Goal: Communication & Community: Share content

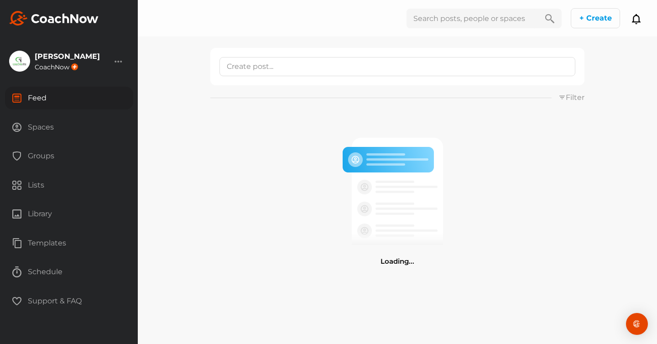
click at [32, 184] on div "Lists" at bounding box center [69, 185] width 128 height 23
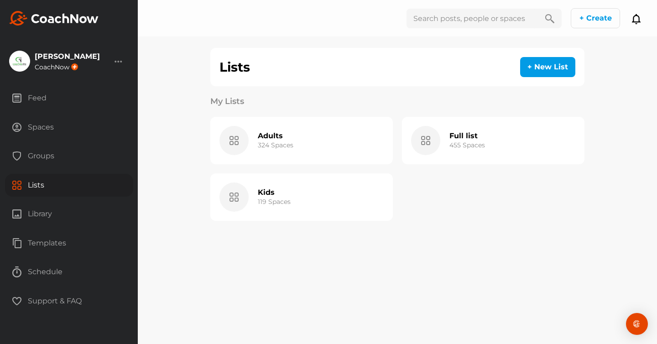
click at [270, 197] on h3 "119 Spaces" at bounding box center [274, 202] width 33 height 10
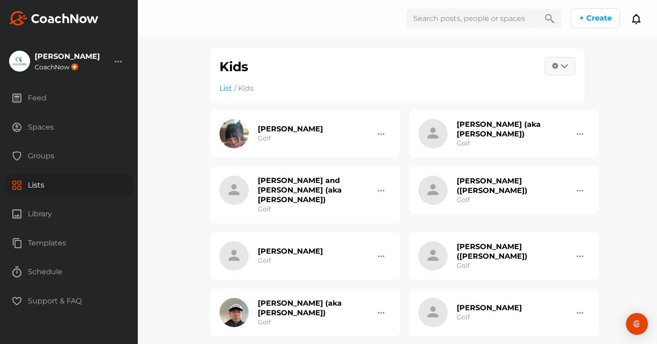
click at [561, 66] on icon at bounding box center [564, 65] width 7 height 7
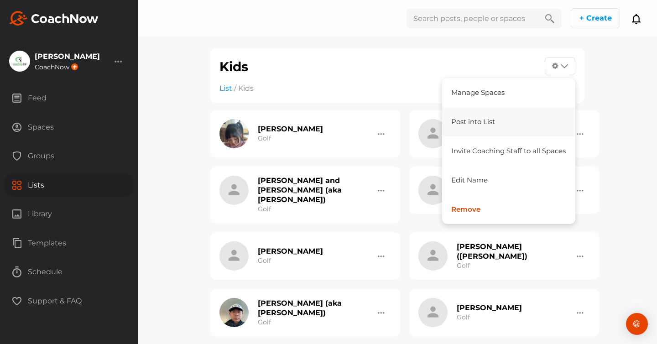
click at [488, 120] on link "Post into List" at bounding box center [509, 121] width 134 height 29
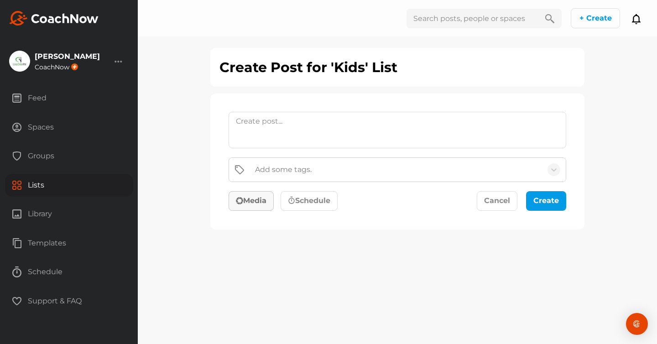
click at [254, 202] on button "Media" at bounding box center [251, 201] width 45 height 20
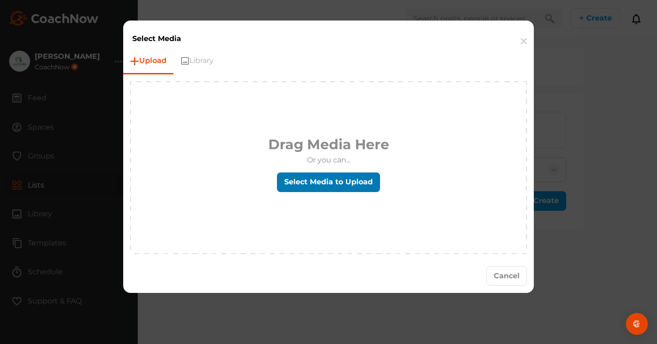
click at [307, 183] on label "Select Media to Upload" at bounding box center [328, 183] width 103 height 20
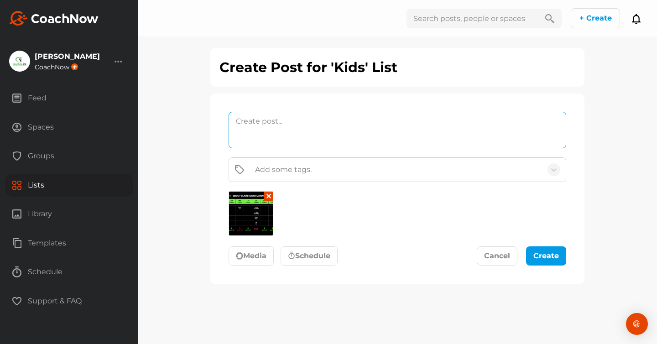
click at [254, 118] on textarea at bounding box center [398, 130] width 338 height 37
click at [237, 123] on textarea "7 Spots booked in less than 24hrs." at bounding box center [398, 130] width 338 height 37
click at [366, 132] on textarea "Notification #2. 7 Spots booked in less than 24hrs." at bounding box center [398, 130] width 338 height 37
click at [247, 133] on textarea "Notification #2. 7 Spots booked in less than 24hrs" at bounding box center [398, 130] width 338 height 37
click at [301, 120] on textarea "Notification #2. 7 spots booked in less than 24hrs" at bounding box center [398, 130] width 338 height 37
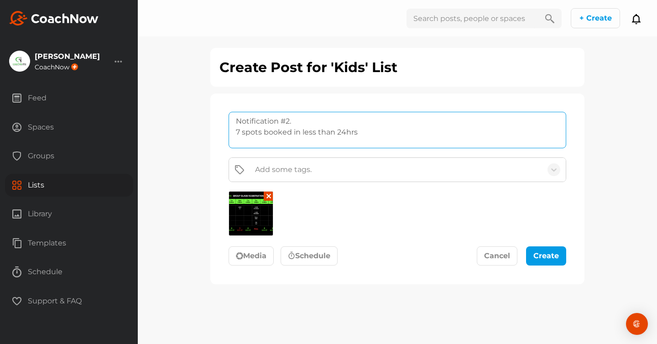
click at [390, 132] on textarea "Notification #2. 7 spots booked in less than 24hrs" at bounding box center [398, 130] width 338 height 37
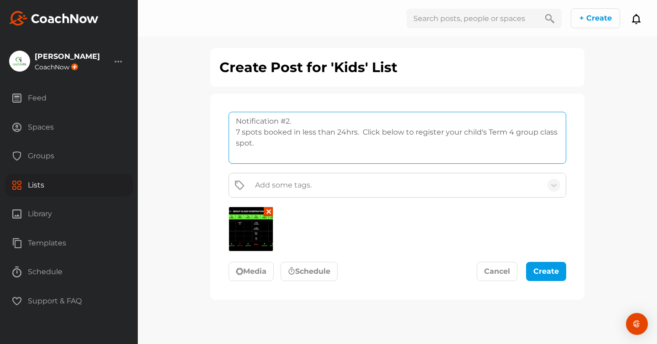
paste textarea "[URL][DOMAIN_NAME]"
click at [237, 134] on textarea "Notification #2. 7 spots booked in less than 24hrs. Click below to register you…" at bounding box center [398, 138] width 338 height 52
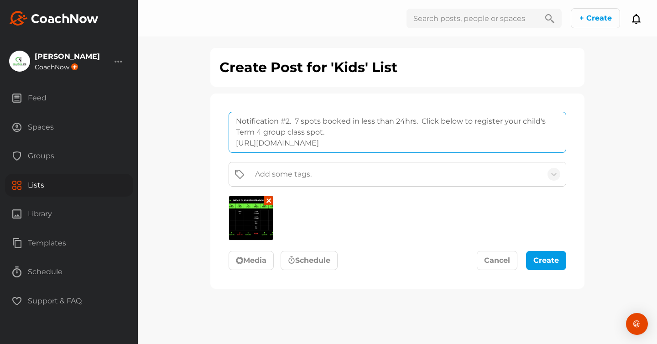
click at [351, 123] on textarea "Notification #2. 7 spots booked in less than 24hrs. Click below to register you…" at bounding box center [398, 132] width 338 height 41
click at [236, 146] on textarea "Notification #2. 7 spots taken in less than 24hrs. Click below to register your…" at bounding box center [398, 132] width 338 height 41
click at [297, 121] on textarea "Notification #2. 7 spots taken in less than 24hrs. Click below to register your…" at bounding box center [398, 132] width 338 height 41
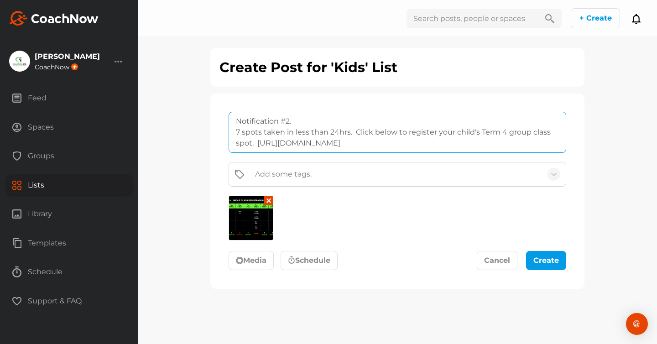
scroll to position [9, 0]
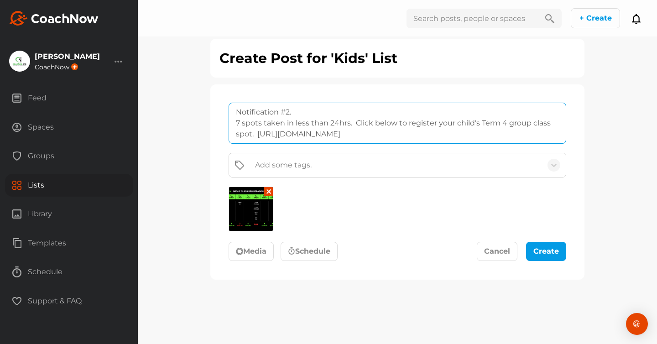
drag, startPoint x: 294, startPoint y: 113, endPoint x: 227, endPoint y: 114, distance: 66.2
click at [227, 114] on form "Notification #2. 7 spots taken in less than 24hrs. Click below to register your…" at bounding box center [398, 182] width 356 height 177
click at [288, 114] on textarea "NOTIFICATION #2 7 spots taken in less than 24hrs. Click below to register your …" at bounding box center [398, 123] width 338 height 41
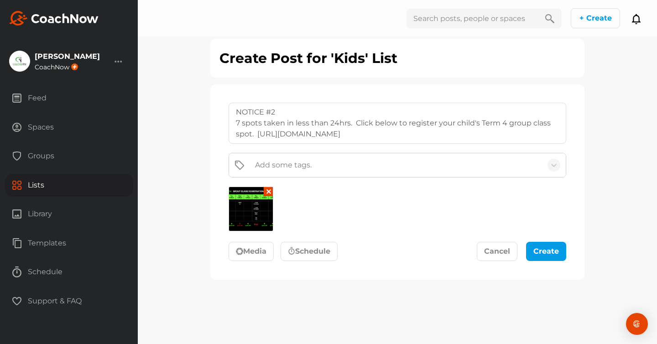
click at [616, 179] on div "Create Post for 'Kids' List NOTICE #2 7 spots taken in less than 24hrs. Click b…" at bounding box center [398, 172] width 520 height 344
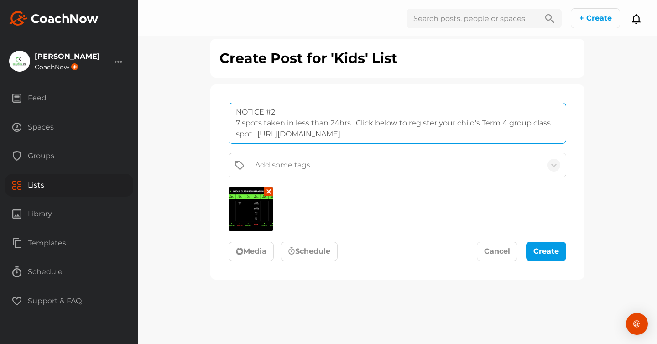
click at [352, 124] on textarea "NOTICE #2 7 spots taken in less than 24hrs. Click below to register your child'…" at bounding box center [398, 123] width 338 height 41
click at [252, 135] on textarea "NOTICE #2 7 spots taken in less than 24hrs! Click below to register your child'…" at bounding box center [398, 123] width 338 height 41
type textarea "NOTICE #2 7 spots taken in less than 24hrs! Click below to register your child'…"
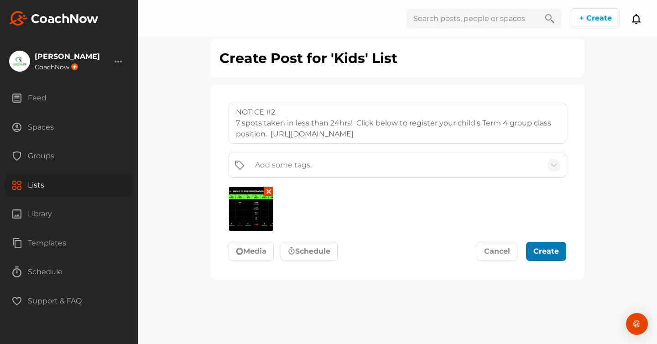
click at [552, 252] on div "submit" at bounding box center [554, 252] width 4 height 4
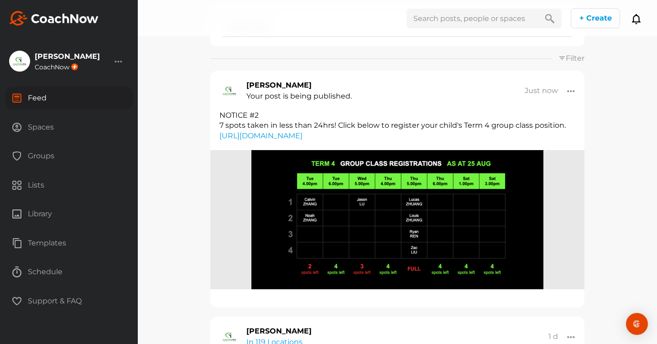
scroll to position [48, 0]
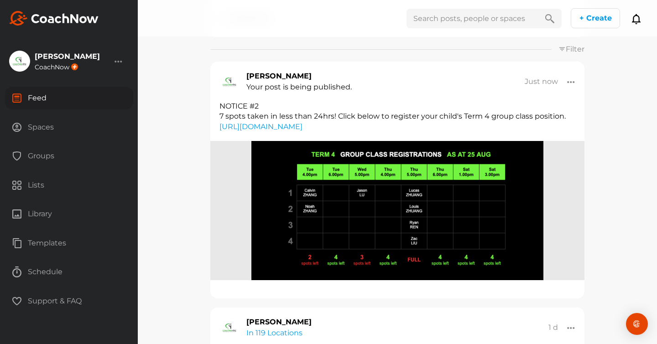
click at [473, 225] on img at bounding box center [398, 210] width 292 height 139
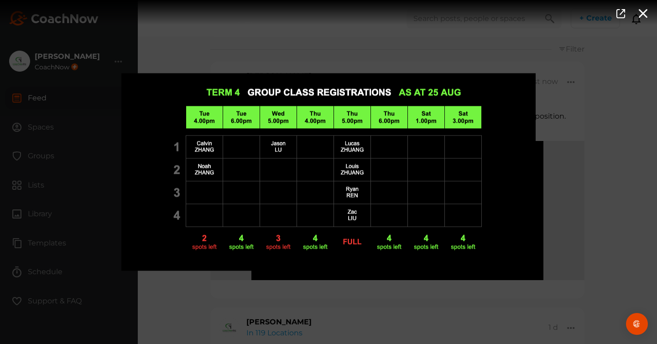
click at [614, 206] on div at bounding box center [328, 172] width 657 height 344
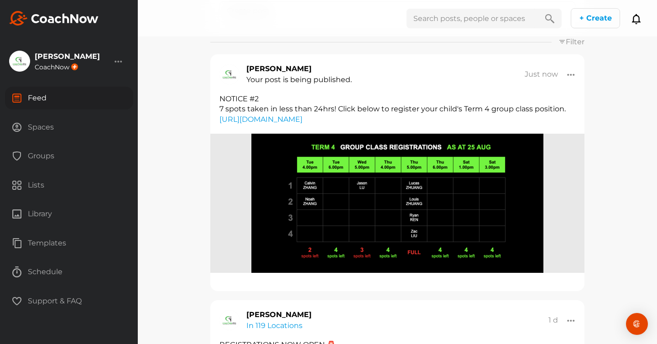
scroll to position [0, 0]
